Goal: Task Accomplishment & Management: Complete application form

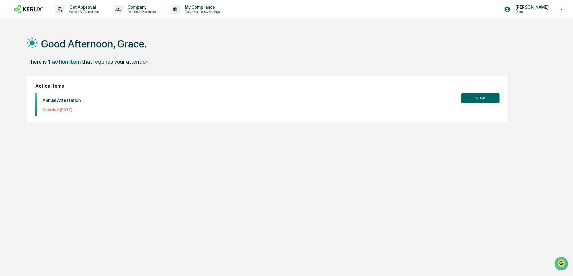
click at [476, 101] on button "View" at bounding box center [480, 98] width 38 height 10
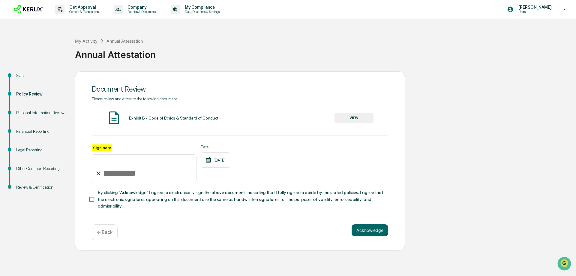
click at [110, 170] on input "Sign here" at bounding box center [144, 168] width 105 height 29
type input "**********"
click at [367, 230] on button "Acknowledge" at bounding box center [369, 230] width 37 height 12
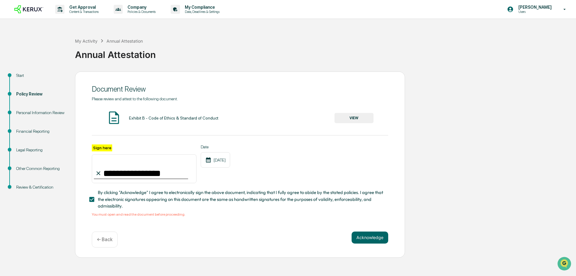
click at [350, 117] on button "VIEW" at bounding box center [353, 118] width 39 height 10
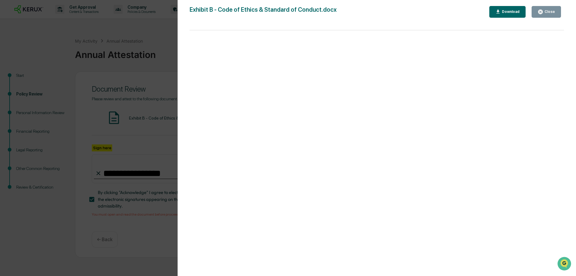
click at [540, 16] on button "Close" at bounding box center [545, 12] width 29 height 12
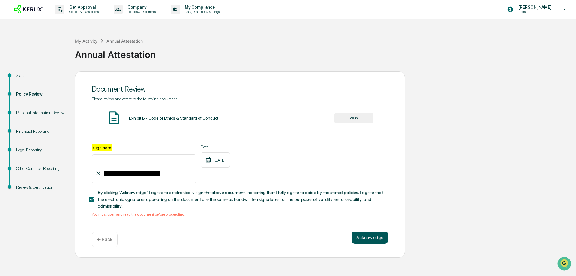
click at [361, 239] on button "Acknowledge" at bounding box center [369, 237] width 37 height 12
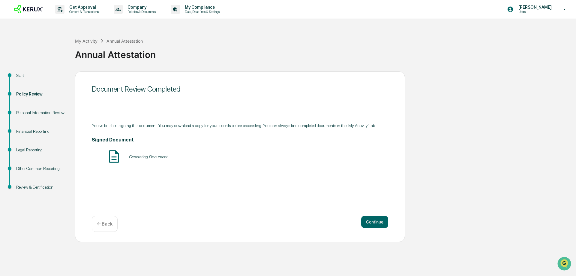
click at [114, 157] on img at bounding box center [113, 156] width 15 height 15
click at [372, 219] on button "Continue" at bounding box center [374, 222] width 27 height 12
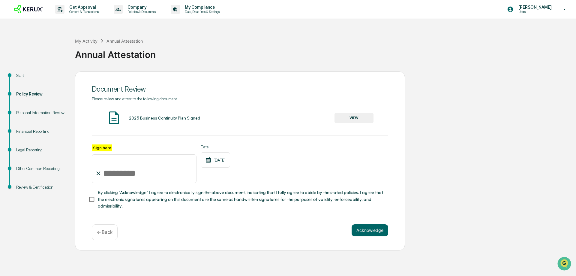
click at [344, 120] on button "VIEW" at bounding box center [353, 118] width 39 height 10
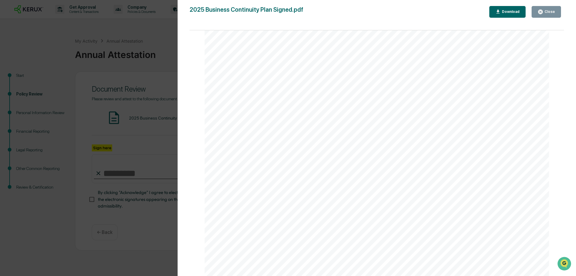
scroll to position [10994, 0]
click at [542, 10] on icon "button" at bounding box center [540, 12] width 4 height 4
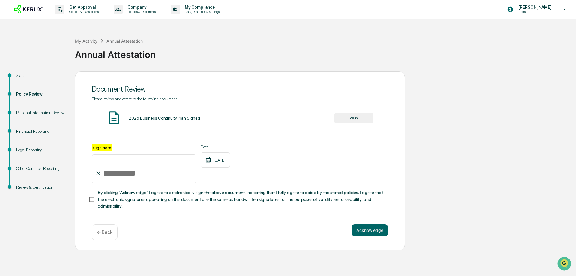
click at [117, 173] on input "Sign here" at bounding box center [144, 168] width 105 height 29
type input "**********"
click at [378, 234] on button "Acknowledge" at bounding box center [369, 230] width 37 height 12
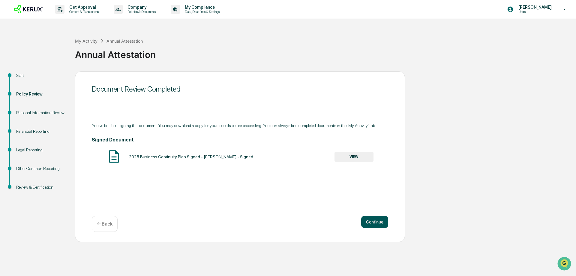
click at [381, 216] on button "Continue" at bounding box center [374, 222] width 27 height 12
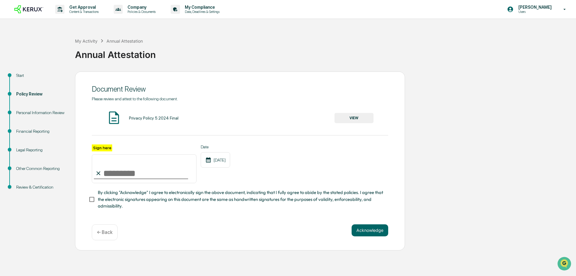
click at [143, 172] on input "Sign here" at bounding box center [144, 168] width 105 height 29
type input "**********"
click at [347, 118] on button "VIEW" at bounding box center [353, 118] width 39 height 10
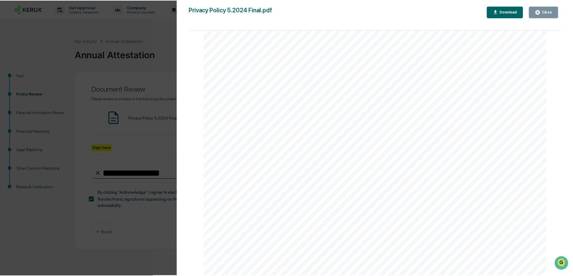
scroll to position [679, 0]
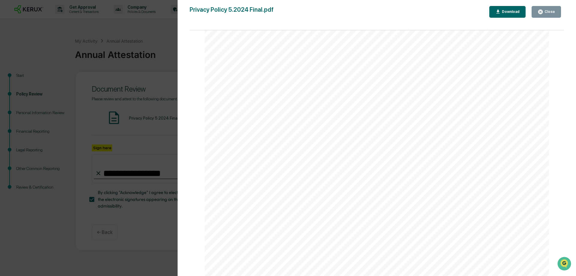
click at [552, 9] on button "Close" at bounding box center [545, 12] width 29 height 12
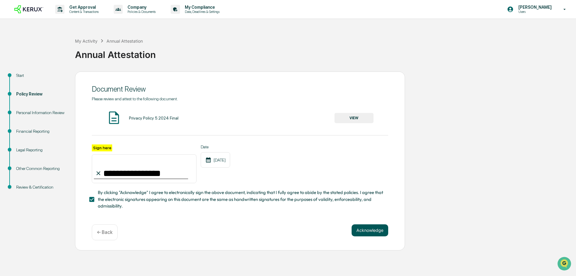
click at [378, 229] on button "Acknowledge" at bounding box center [369, 230] width 37 height 12
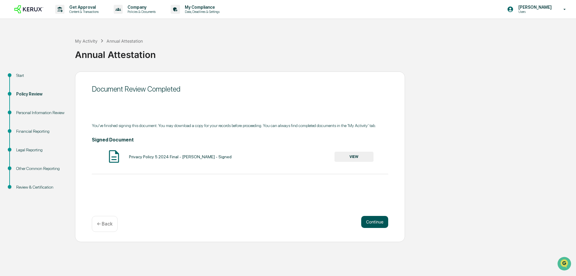
click at [375, 222] on button "Continue" at bounding box center [374, 222] width 27 height 12
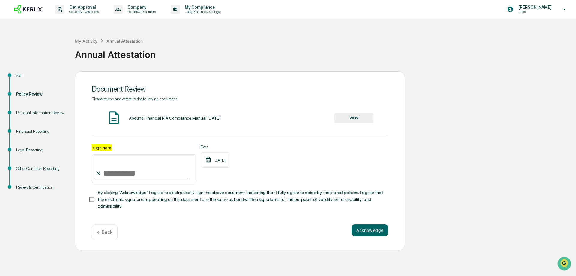
click at [117, 169] on input "Sign here" at bounding box center [144, 168] width 105 height 29
type input "**********"
click at [369, 229] on button "Acknowledge" at bounding box center [369, 230] width 37 height 12
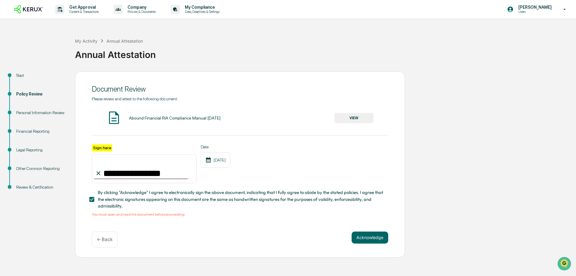
click at [345, 118] on button "VIEW" at bounding box center [353, 118] width 39 height 10
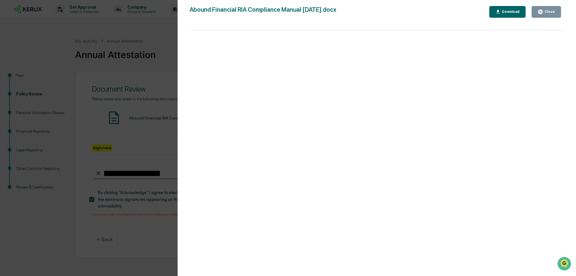
click at [546, 12] on div "Close" at bounding box center [549, 12] width 12 height 4
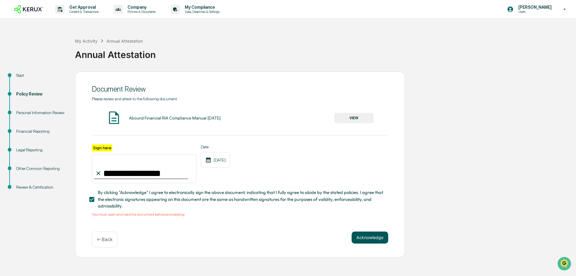
click at [367, 239] on button "Acknowledge" at bounding box center [369, 237] width 37 height 12
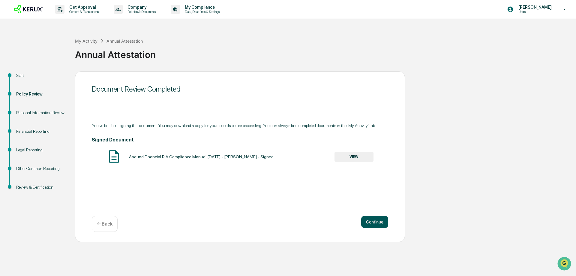
click at [374, 219] on button "Continue" at bounding box center [374, 222] width 27 height 12
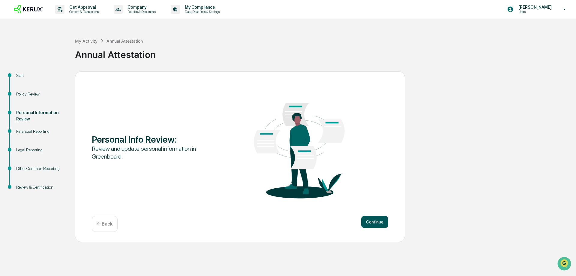
click at [370, 224] on button "Continue" at bounding box center [374, 222] width 27 height 12
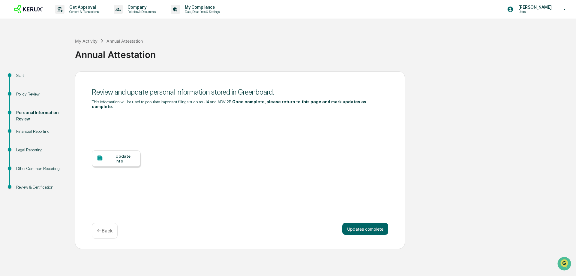
click at [112, 158] on div "Update Info" at bounding box center [116, 158] width 49 height 16
click at [353, 223] on button "Updates complete" at bounding box center [365, 228] width 46 height 12
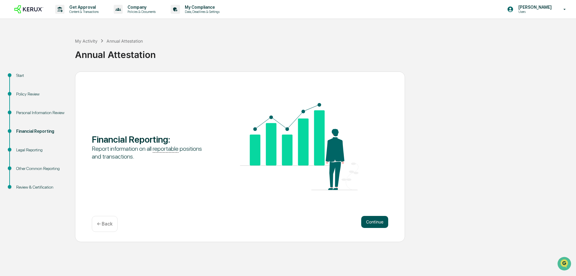
click at [372, 220] on button "Continue" at bounding box center [374, 222] width 27 height 12
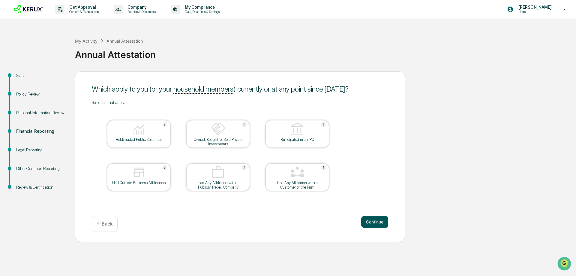
click at [377, 216] on button "Continue" at bounding box center [374, 222] width 27 height 12
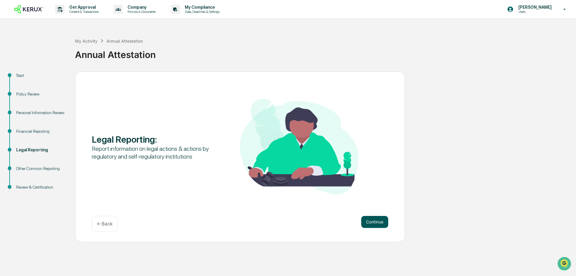
click at [372, 222] on button "Continue" at bounding box center [374, 222] width 27 height 12
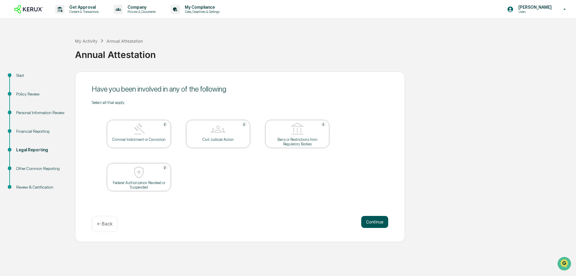
click at [373, 218] on button "Continue" at bounding box center [374, 222] width 27 height 12
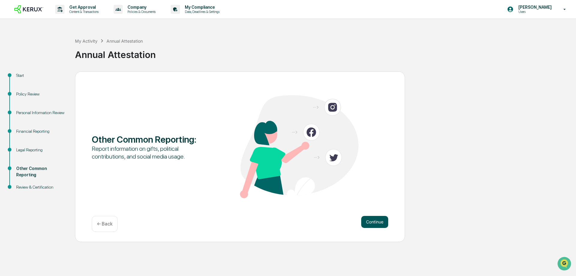
click at [382, 220] on button "Continue" at bounding box center [374, 222] width 27 height 12
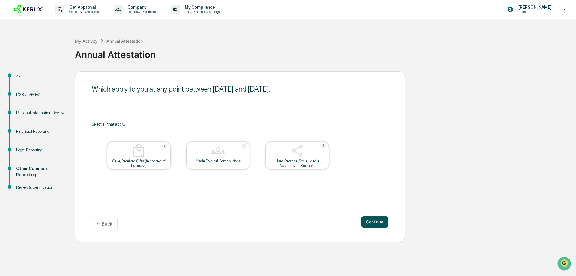
click at [370, 220] on button "Continue" at bounding box center [374, 222] width 27 height 12
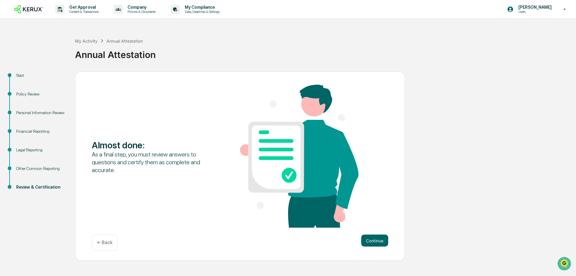
click at [95, 248] on div "← Back" at bounding box center [105, 242] width 26 height 16
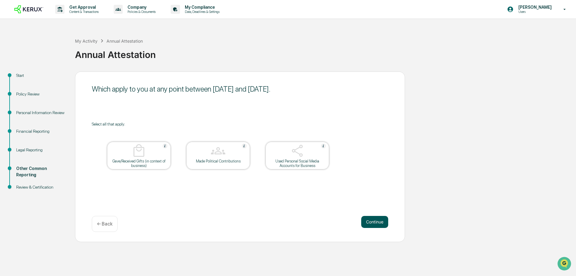
click at [362, 222] on button "Continue" at bounding box center [374, 222] width 27 height 12
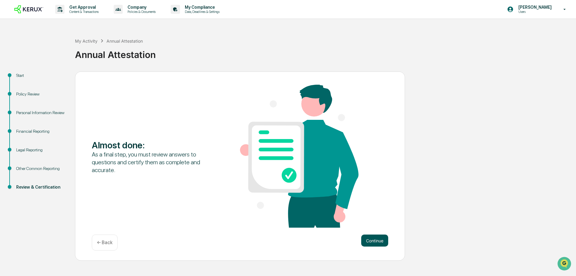
click at [378, 238] on button "Continue" at bounding box center [374, 240] width 27 height 12
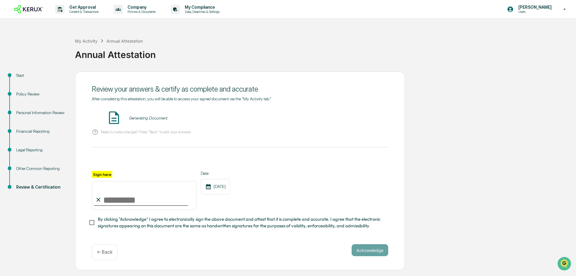
click at [115, 198] on input "Sign here" at bounding box center [144, 195] width 105 height 29
type input "**********"
click at [360, 250] on button "Acknowledge" at bounding box center [369, 250] width 37 height 12
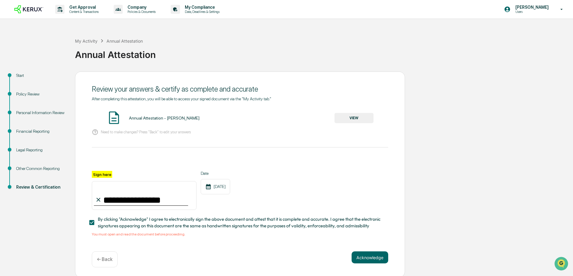
click at [341, 119] on button "VIEW" at bounding box center [353, 118] width 39 height 10
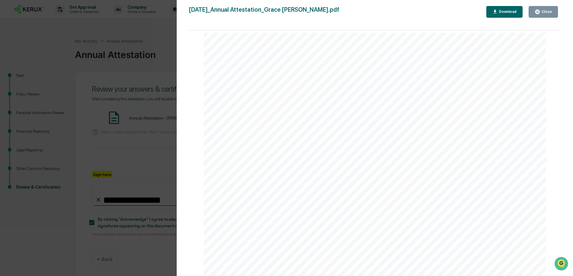
scroll to position [1020, 0]
click at [546, 11] on div "Close" at bounding box center [546, 12] width 12 height 4
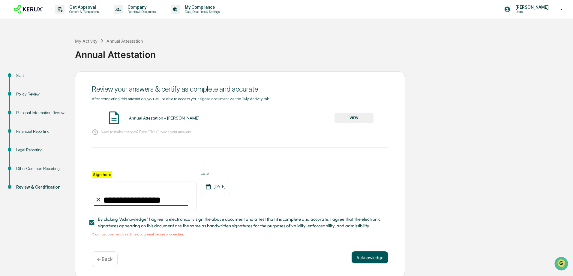
click at [358, 258] on button "Acknowledge" at bounding box center [369, 257] width 37 height 12
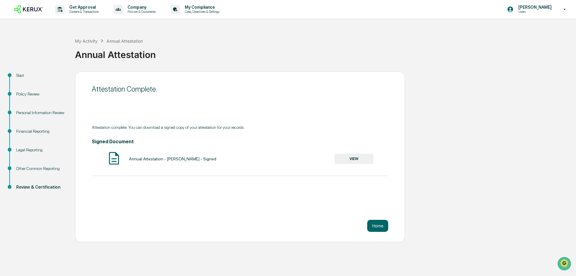
click at [351, 161] on button "VIEW" at bounding box center [353, 159] width 39 height 10
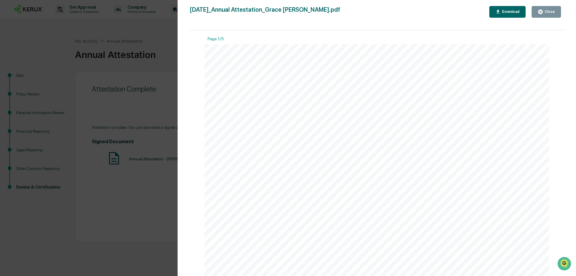
click at [501, 10] on icon "button" at bounding box center [498, 12] width 6 height 6
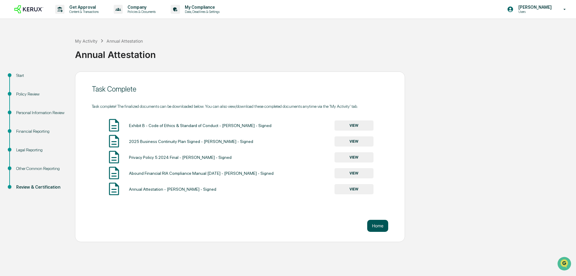
click at [379, 227] on button "Home" at bounding box center [377, 225] width 21 height 12
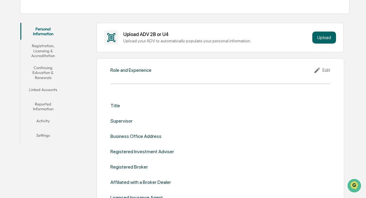
scroll to position [90, 0]
click at [315, 68] on icon at bounding box center [317, 69] width 9 height 7
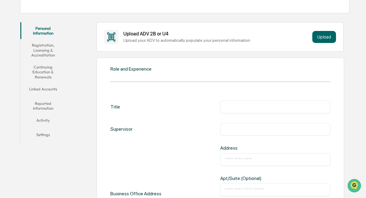
click at [247, 109] on input "text" at bounding box center [275, 107] width 101 height 6
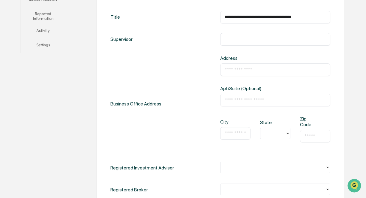
scroll to position [180, 0]
type input "**********"
click at [230, 71] on input "text" at bounding box center [275, 69] width 101 height 6
type input "**********"
type input "**"
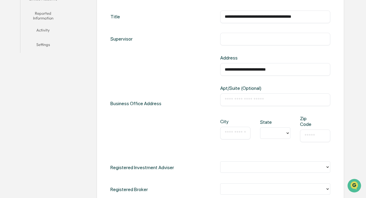
type input "**"
click at [234, 131] on input "text" at bounding box center [235, 133] width 21 height 6
type input "**********"
click at [264, 130] on input "text" at bounding box center [263, 133] width 1 height 6
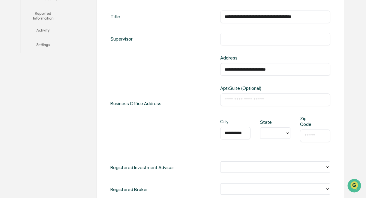
scroll to position [181, 0]
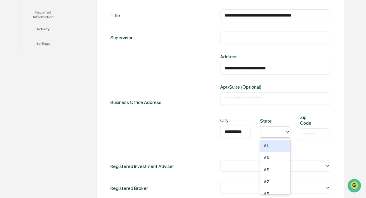
click at [261, 128] on div at bounding box center [272, 131] width 25 height 9
click at [271, 132] on div at bounding box center [272, 131] width 19 height 7
type input "**"
click at [267, 148] on div "CA" at bounding box center [275, 145] width 30 height 12
click at [327, 133] on div "​" at bounding box center [315, 134] width 30 height 13
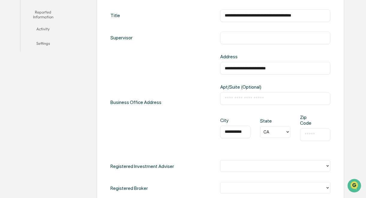
click at [316, 132] on input "text" at bounding box center [314, 134] width 21 height 6
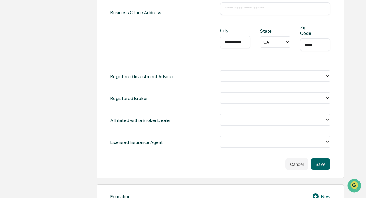
type input "*****"
click at [252, 76] on div at bounding box center [272, 76] width 99 height 7
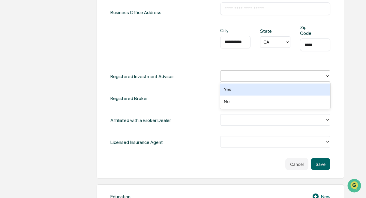
scroll to position [271, 0]
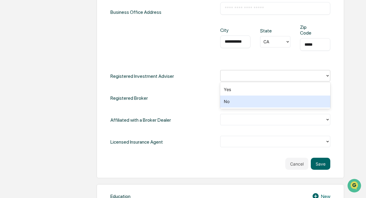
click at [231, 101] on div "No" at bounding box center [275, 101] width 110 height 12
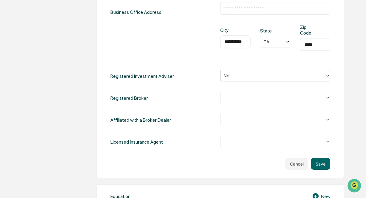
click at [241, 97] on div at bounding box center [272, 97] width 99 height 7
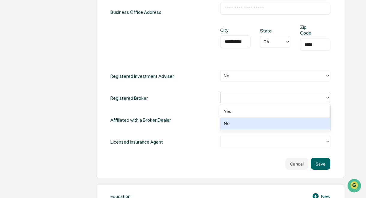
click at [231, 121] on div "No" at bounding box center [275, 123] width 110 height 12
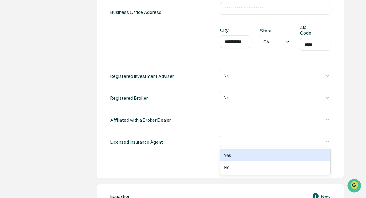
click at [225, 146] on div at bounding box center [272, 141] width 105 height 9
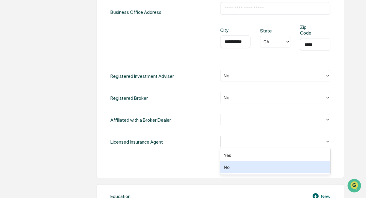
click at [226, 164] on div "No" at bounding box center [275, 167] width 110 height 12
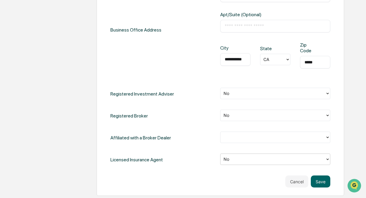
scroll to position [253, 0]
click at [320, 182] on button "Save" at bounding box center [320, 181] width 19 height 12
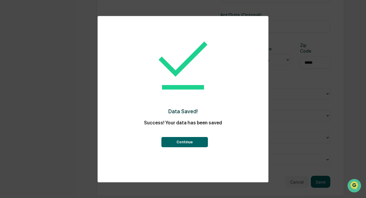
click at [180, 139] on button "Continue" at bounding box center [184, 142] width 46 height 10
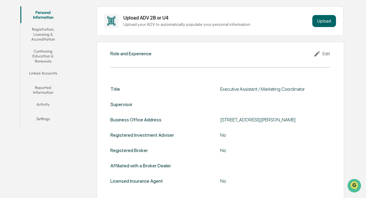
scroll to position [106, 0]
